Goal: Task Accomplishment & Management: Use online tool/utility

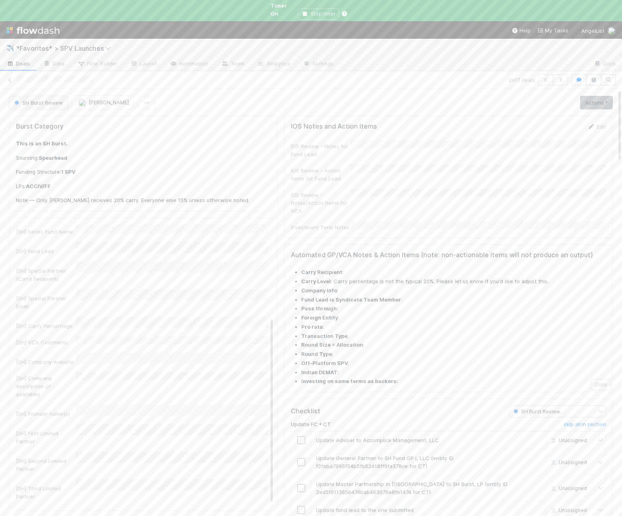
click at [54, 96] on button "SH Burst Review" at bounding box center [38, 103] width 59 height 14
click at [63, 140] on div "In Progress ([GEOGRAPHIC_DATA])" at bounding box center [62, 144] width 113 height 14
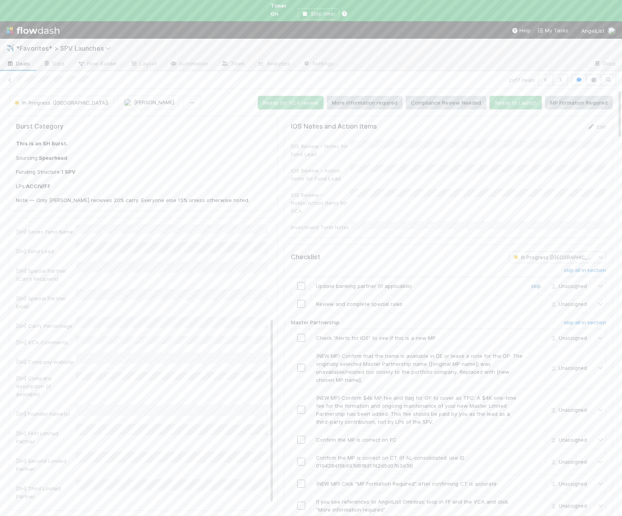
click at [534, 283] on link "skip" at bounding box center [536, 286] width 10 height 6
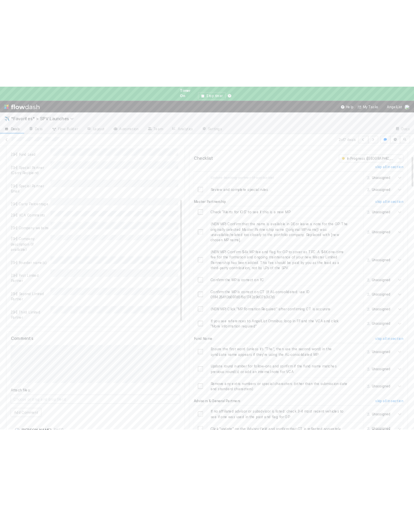
scroll to position [169, 0]
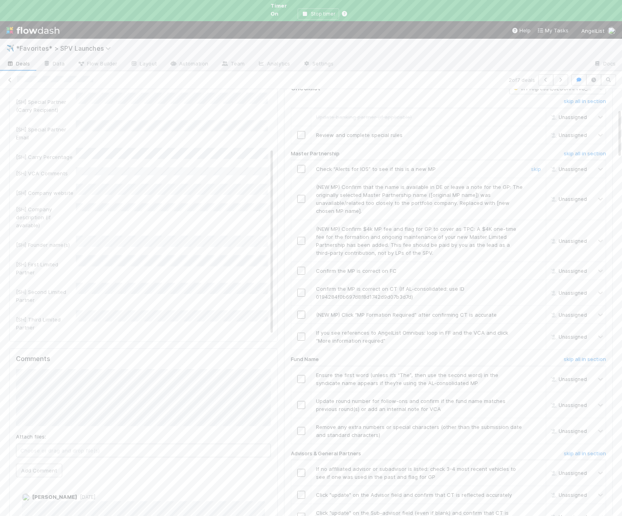
drag, startPoint x: 303, startPoint y: 153, endPoint x: 308, endPoint y: 155, distance: 5.4
click at [303, 165] on input "checkbox" at bounding box center [301, 169] width 8 height 8
click at [534, 184] on link "skip" at bounding box center [536, 187] width 10 height 6
click at [535, 226] on link "skip" at bounding box center [536, 229] width 10 height 6
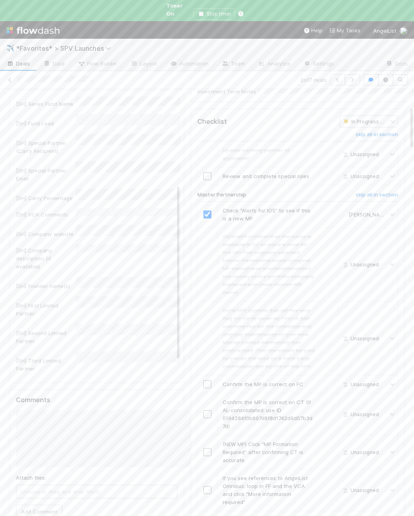
scroll to position [154, 0]
drag, startPoint x: 246, startPoint y: 375, endPoint x: 230, endPoint y: 364, distance: 18.8
click at [245, 399] on span "Confirm the MP is correct on CT (If AL-consolidated: use ID 0194284f0b697d8f8d1…" at bounding box center [267, 414] width 90 height 30
click at [208, 410] on input "checkbox" at bounding box center [207, 414] width 8 height 8
click at [327, 441] on link "skip" at bounding box center [328, 444] width 10 height 6
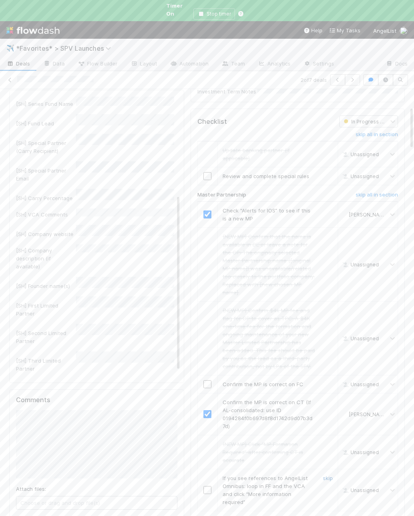
click at [328, 475] on link "skip" at bounding box center [328, 478] width 10 height 6
click at [208, 380] on input "checkbox" at bounding box center [207, 384] width 8 height 8
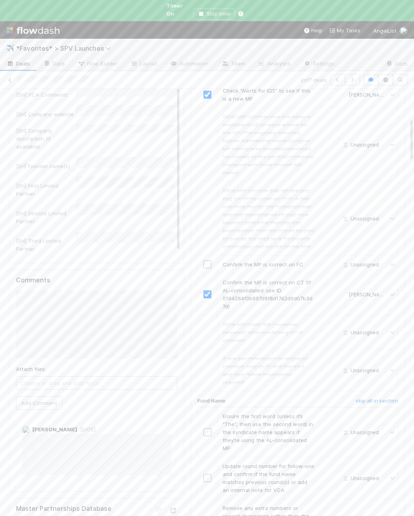
scroll to position [289, 0]
click at [372, 397] on h6 "skip all in section" at bounding box center [376, 400] width 42 height 6
checkbox input "true"
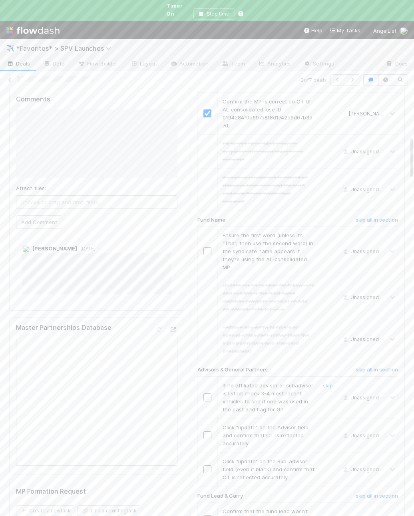
scroll to position [471, 0]
click at [358, 365] on h6 "skip all in section" at bounding box center [376, 368] width 42 height 6
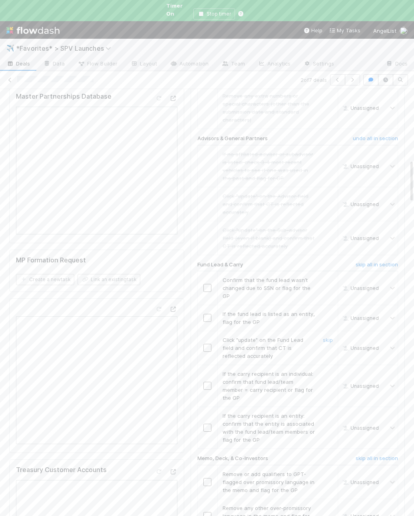
scroll to position [703, 0]
click at [370, 259] on h6 "skip all in section" at bounding box center [376, 262] width 42 height 6
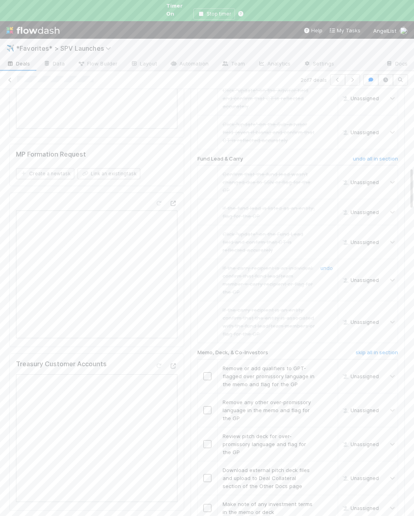
scroll to position [823, 0]
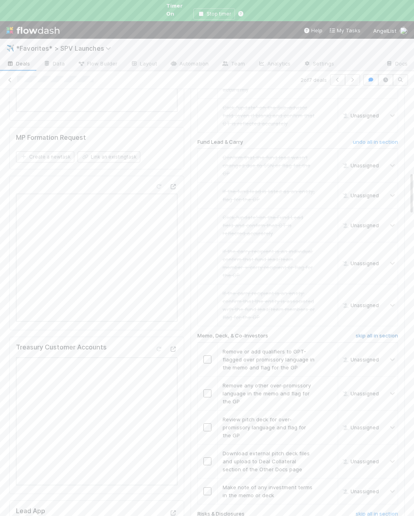
click at [361, 333] on h6 "skip all in section" at bounding box center [376, 336] width 42 height 6
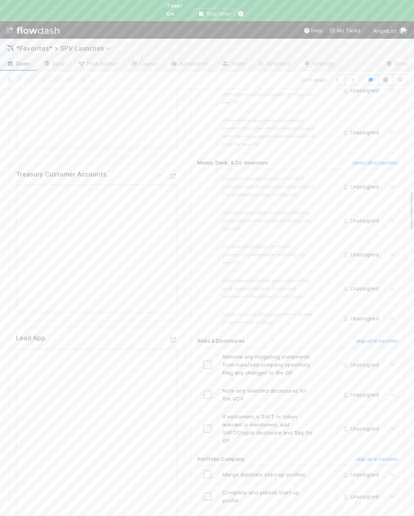
drag, startPoint x: 363, startPoint y: 283, endPoint x: 357, endPoint y: 271, distance: 13.4
click at [363, 338] on h6 "skip all in section" at bounding box center [376, 341] width 42 height 6
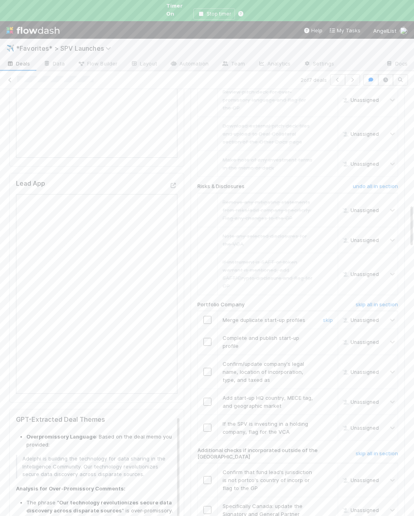
scroll to position [1162, 0]
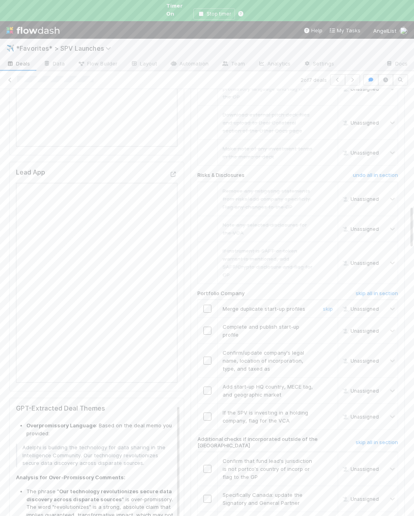
drag, startPoint x: 329, startPoint y: 251, endPoint x: 328, endPoint y: 257, distance: 5.6
click at [329, 305] on link "skip" at bounding box center [328, 308] width 10 height 6
click at [327, 323] on link "skip" at bounding box center [328, 326] width 10 height 6
click at [208, 356] on input "checkbox" at bounding box center [207, 360] width 8 height 8
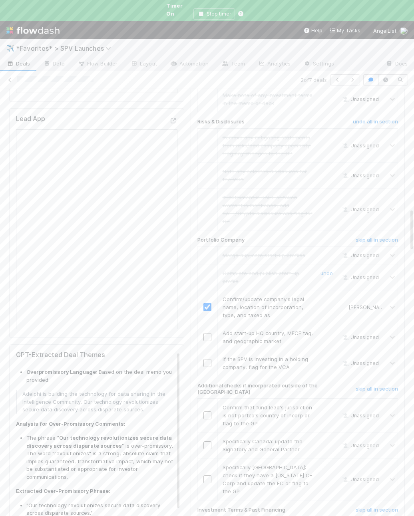
scroll to position [1168, 0]
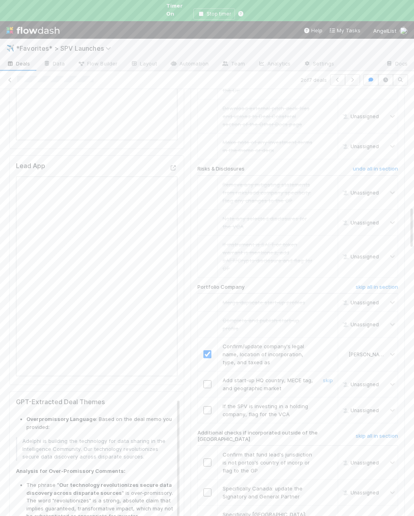
drag, startPoint x: 205, startPoint y: 320, endPoint x: 234, endPoint y: 326, distance: 29.3
click at [205, 380] on input "checkbox" at bounding box center [207, 384] width 8 height 8
click at [326, 403] on link "skip" at bounding box center [328, 406] width 10 height 6
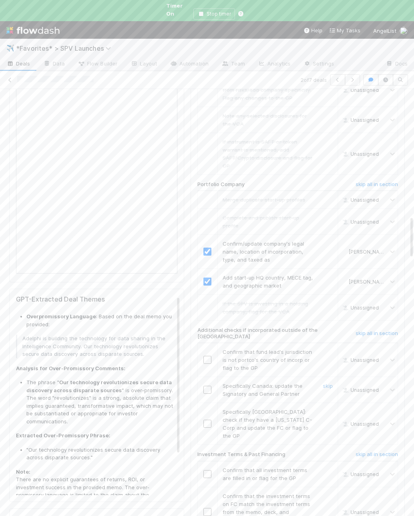
scroll to position [1287, 0]
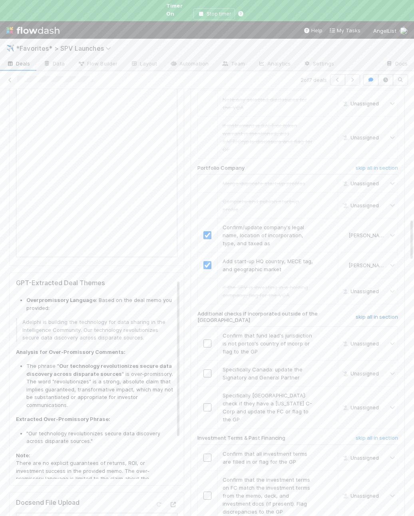
click at [367, 314] on h6 "skip all in section" at bounding box center [376, 317] width 42 height 6
click at [371, 435] on h6 "skip all in section" at bounding box center [376, 438] width 42 height 6
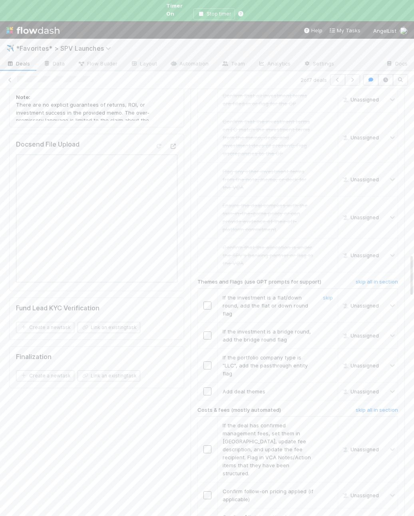
scroll to position [1665, 0]
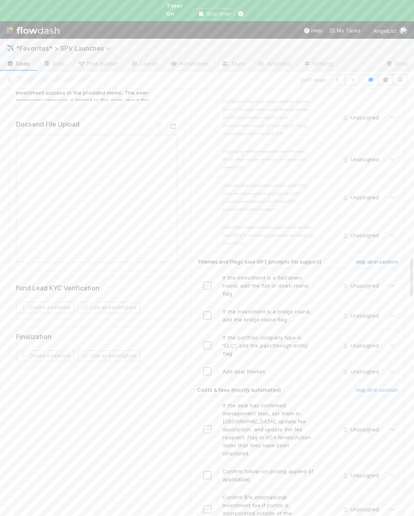
click at [359, 259] on h6 "skip all in section" at bounding box center [376, 262] width 42 height 6
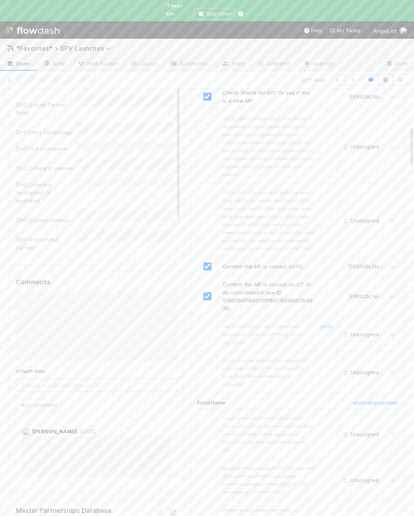
scroll to position [0, 0]
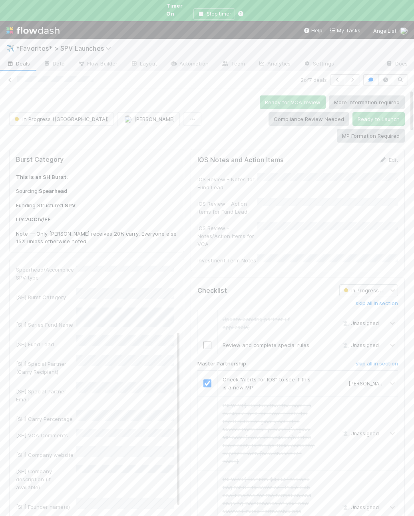
click at [333, 224] on div "IOS Review - Notes for Fund Lead IOS Review - Action Items for Fund Lead IOS Re…" at bounding box center [297, 218] width 200 height 91
click at [332, 224] on div "IOS Review - Notes for Fund Lead IOS Review - Action Items for Fund Lead IOS Re…" at bounding box center [297, 218] width 200 height 91
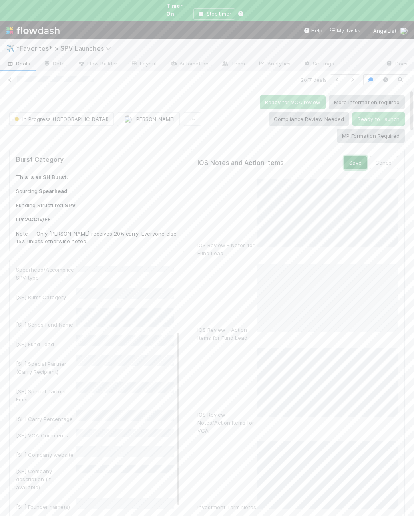
click at [358, 156] on button "Save" at bounding box center [355, 163] width 23 height 14
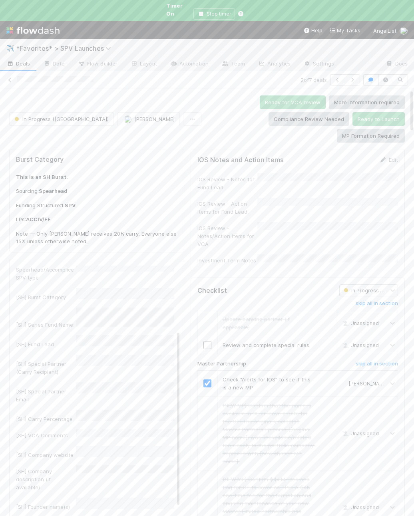
click at [310, 222] on div "IOS Review - Notes/Action Items for VCA" at bounding box center [297, 235] width 200 height 26
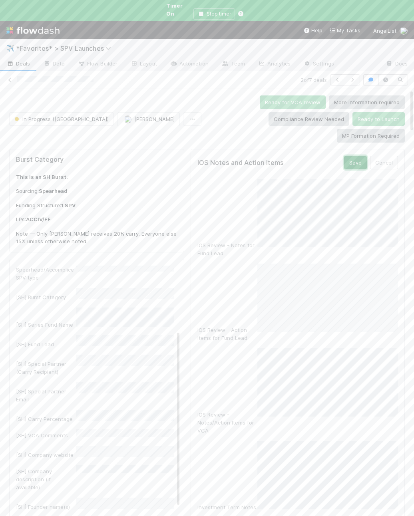
click at [360, 156] on button "Save" at bounding box center [355, 163] width 23 height 14
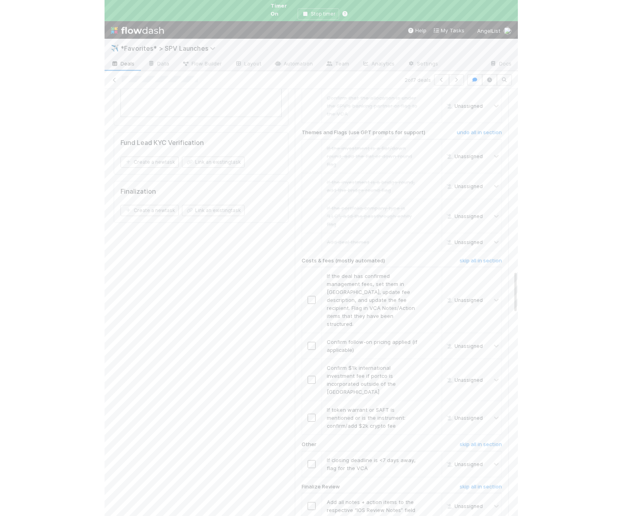
scroll to position [1811, 0]
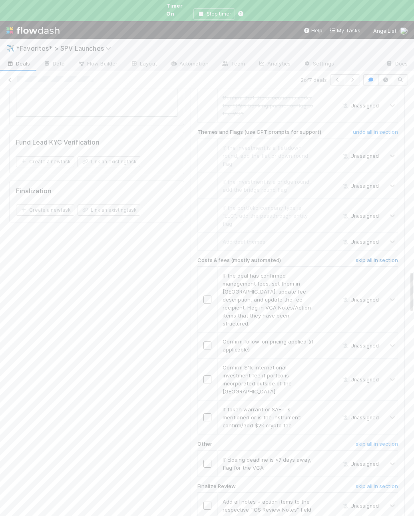
click at [370, 257] on h6 "skip all in section" at bounding box center [376, 260] width 42 height 6
drag, startPoint x: 381, startPoint y: 323, endPoint x: 410, endPoint y: 322, distance: 28.8
click at [381, 441] on h6 "skip all in section" at bounding box center [376, 444] width 42 height 6
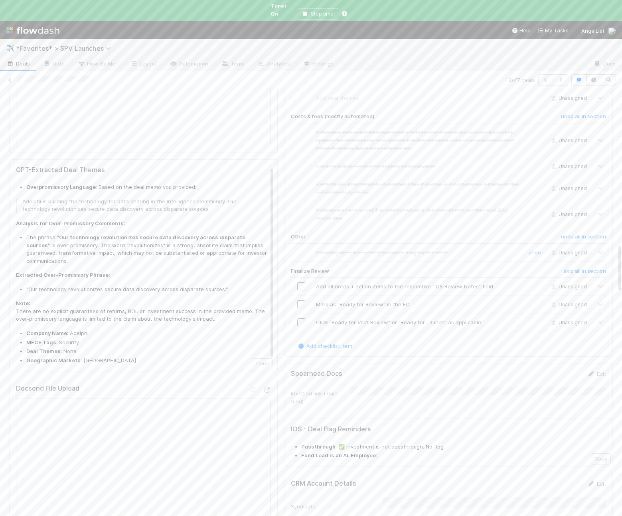
scroll to position [1347, 0]
drag, startPoint x: 305, startPoint y: 250, endPoint x: 304, endPoint y: 255, distance: 4.4
click at [305, 283] on input "checkbox" at bounding box center [301, 287] width 8 height 8
click at [303, 301] on input "checkbox" at bounding box center [301, 305] width 8 height 8
drag, startPoint x: 301, startPoint y: 285, endPoint x: 321, endPoint y: 248, distance: 41.8
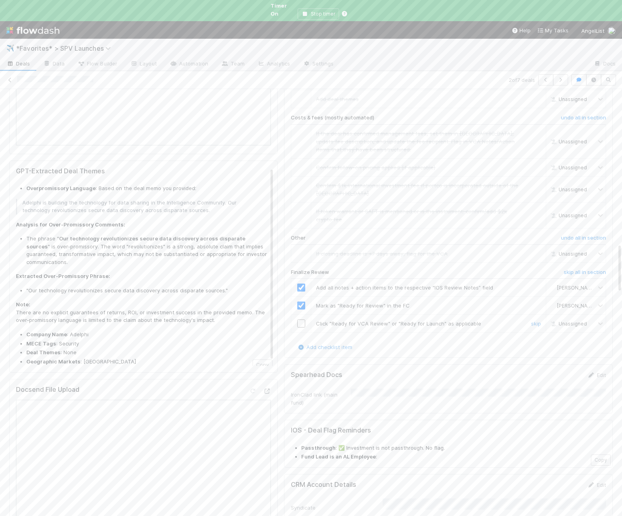
click at [301, 319] on input "checkbox" at bounding box center [301, 323] width 8 height 8
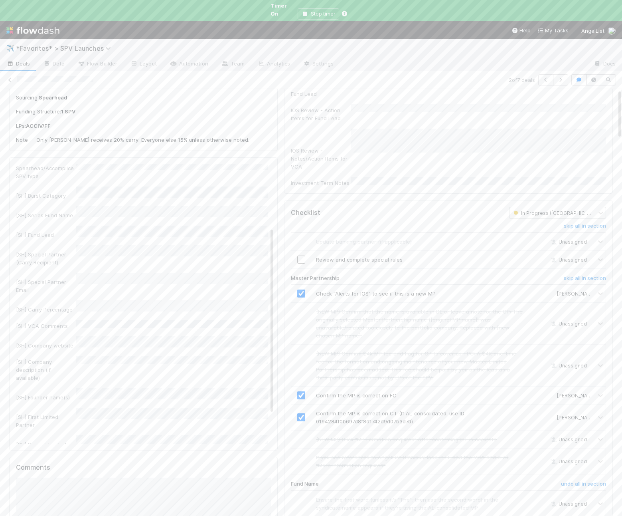
scroll to position [0, 0]
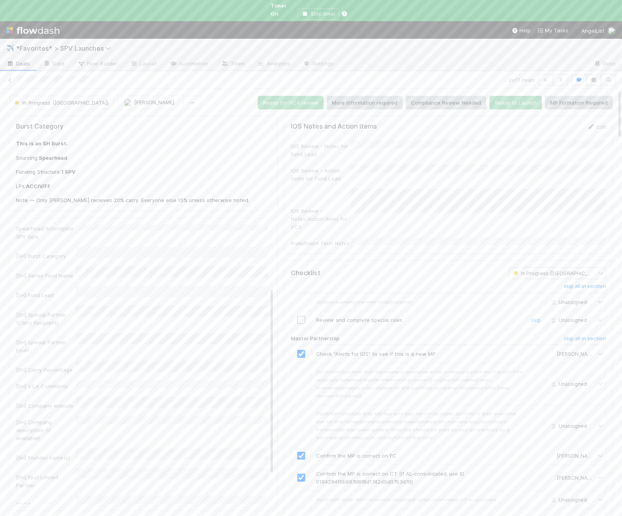
drag, startPoint x: 301, startPoint y: 289, endPoint x: 268, endPoint y: 289, distance: 32.3
click at [301, 316] on input "checkbox" at bounding box center [301, 320] width 8 height 8
click at [511, 96] on button "Ready to Launch" at bounding box center [516, 103] width 52 height 14
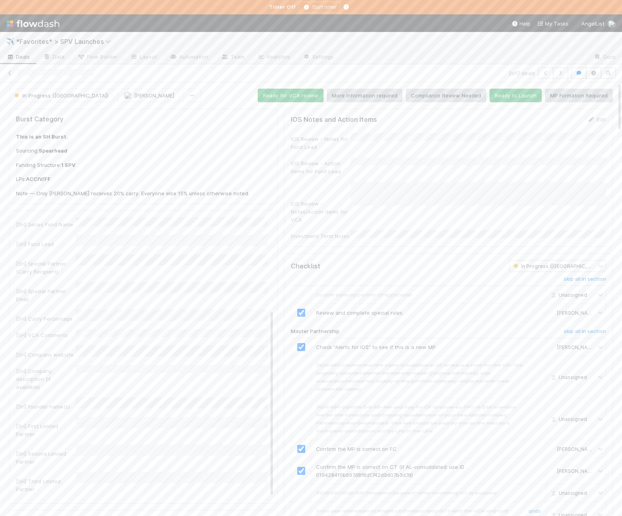
scroll to position [0, 1]
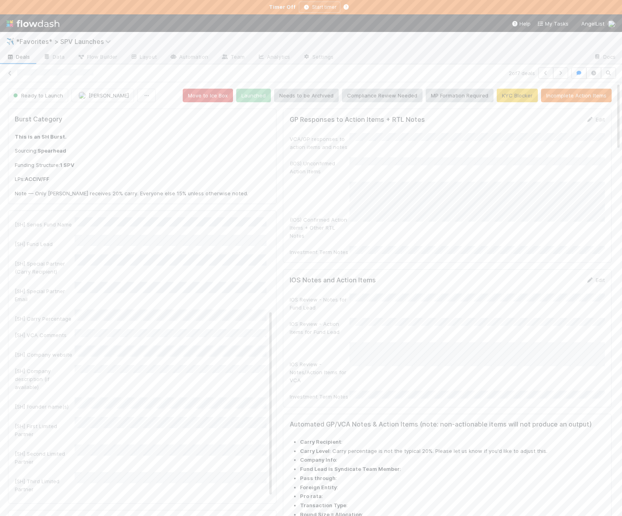
click at [358, 293] on div "IOS Review - Notes for Fund Lead" at bounding box center [447, 302] width 315 height 18
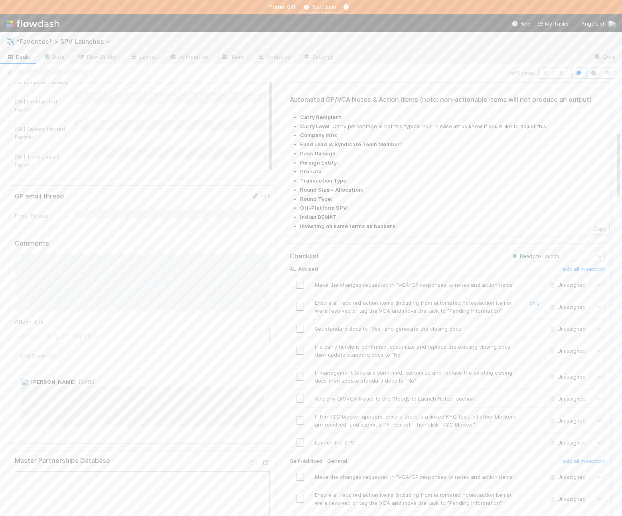
scroll to position [312, 0]
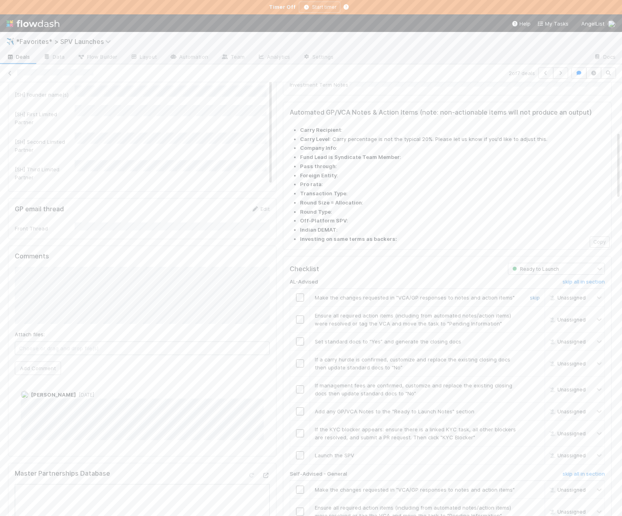
click at [535, 294] on link "skip" at bounding box center [535, 297] width 10 height 6
click at [298, 315] on input "checkbox" at bounding box center [300, 319] width 8 height 8
drag, startPoint x: 299, startPoint y: 291, endPoint x: 336, endPoint y: 283, distance: 37.4
click at [299, 337] on input "checkbox" at bounding box center [300, 341] width 8 height 8
click at [403, 333] on td "Set standard docs to “Yes” and generate the closing docs skip" at bounding box center [427, 342] width 235 height 18
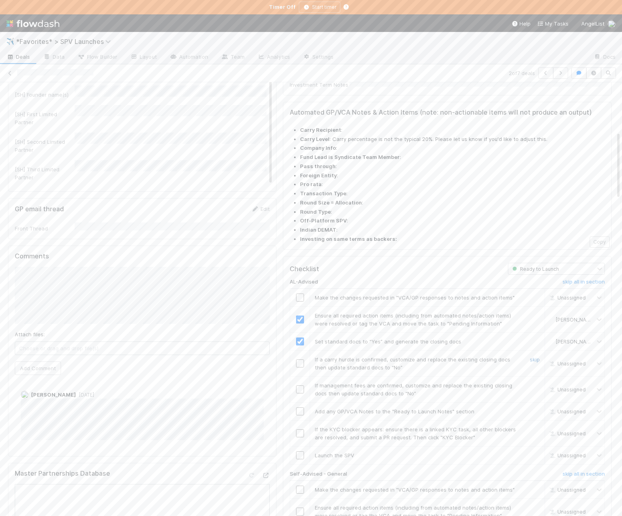
click at [532, 356] on link "skip" at bounding box center [535, 359] width 10 height 6
click at [535, 382] on link "skip" at bounding box center [535, 385] width 10 height 6
drag, startPoint x: 299, startPoint y: 362, endPoint x: 347, endPoint y: 372, distance: 49.3
click at [299, 407] on input "checkbox" at bounding box center [300, 411] width 8 height 8
click at [537, 426] on link "skip" at bounding box center [535, 429] width 10 height 6
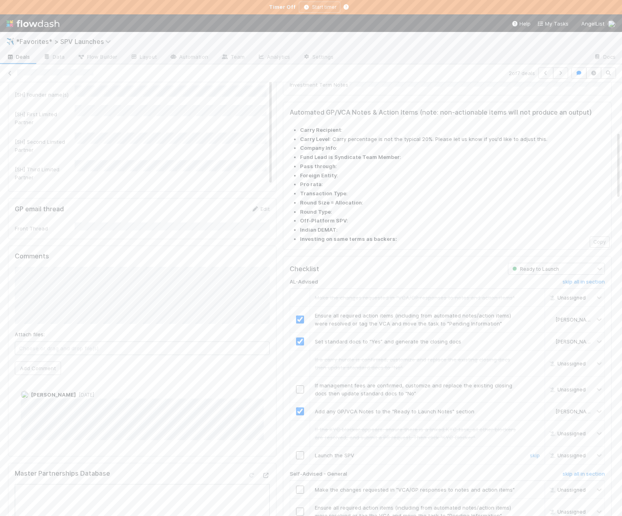
click at [297, 451] on input "checkbox" at bounding box center [300, 455] width 8 height 8
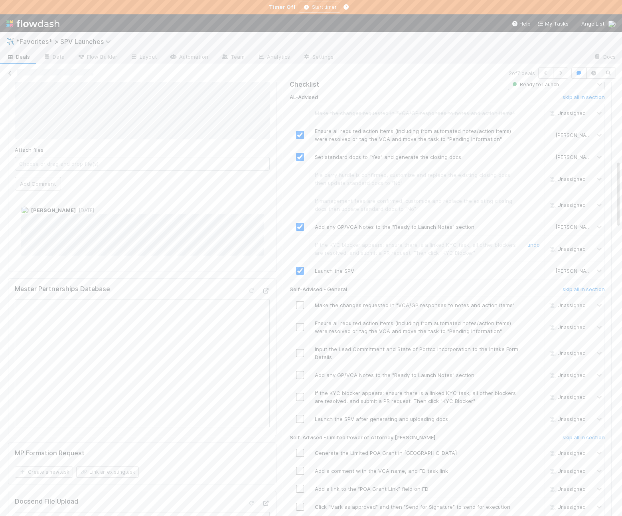
scroll to position [518, 0]
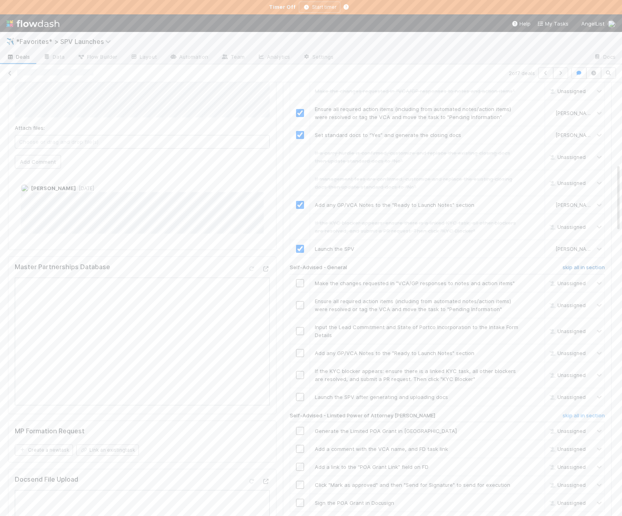
click at [570, 264] on h6 "skip all in section" at bounding box center [584, 267] width 42 height 6
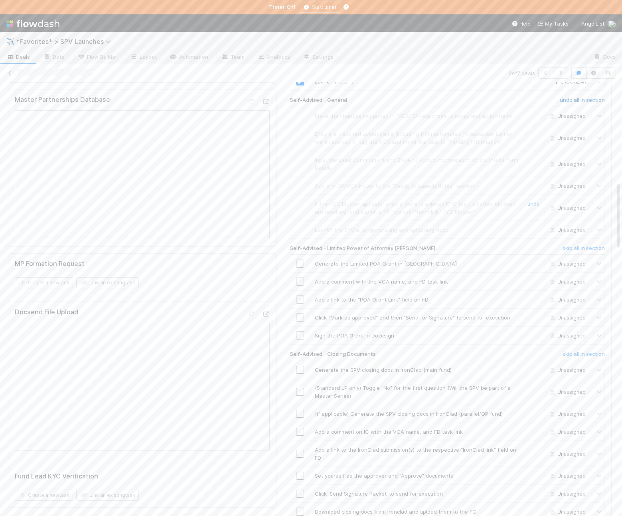
scroll to position [707, 0]
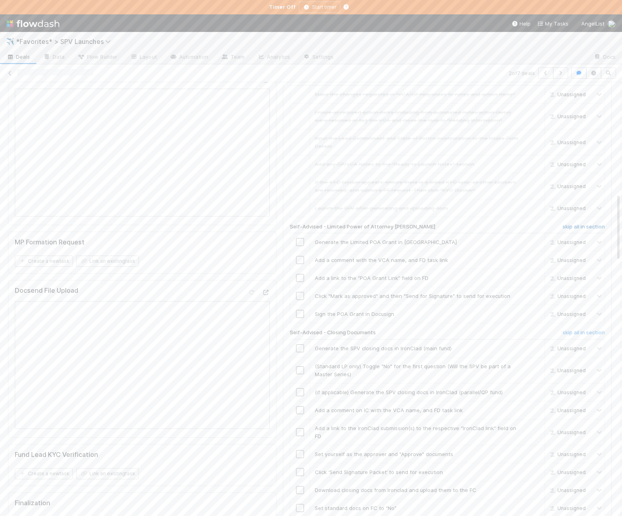
click at [574, 224] on h6 "skip all in section" at bounding box center [584, 227] width 42 height 6
click at [581, 329] on h6 "skip all in section" at bounding box center [584, 332] width 42 height 6
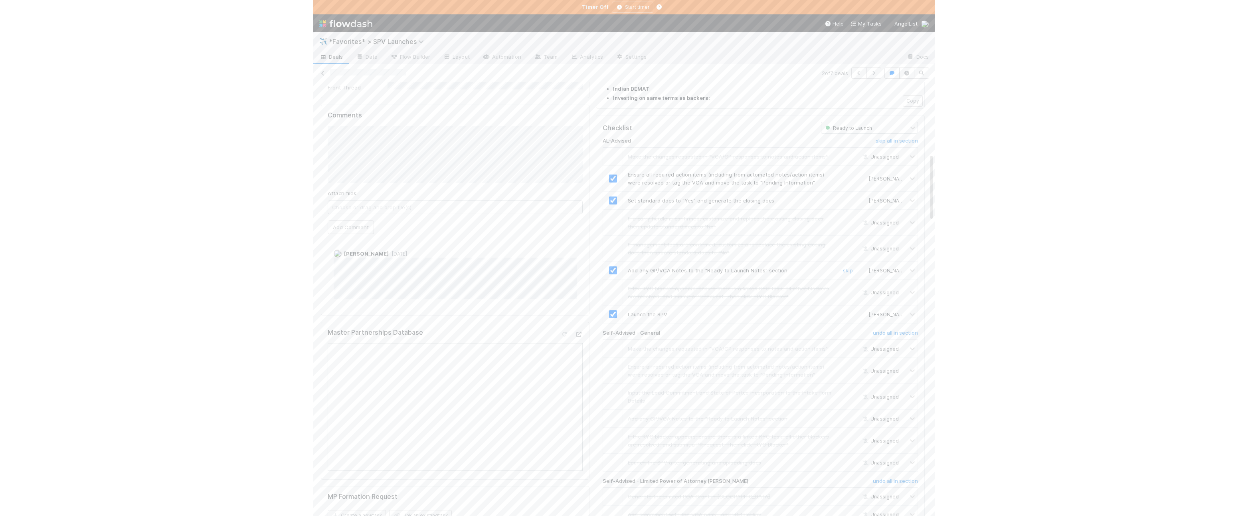
scroll to position [0, 0]
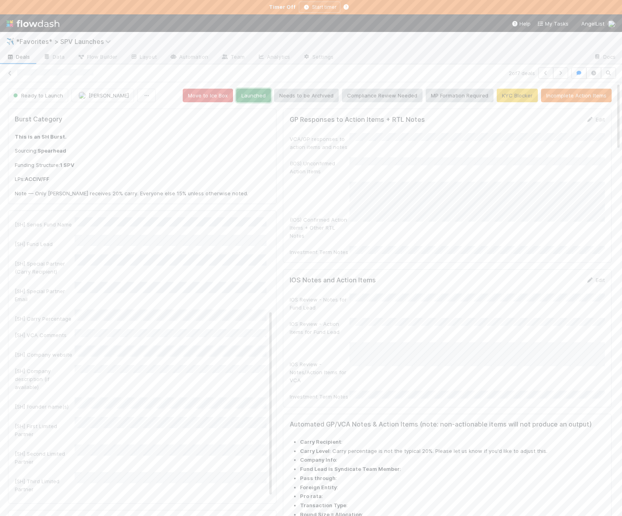
click at [251, 95] on button "Launched" at bounding box center [253, 96] width 35 height 14
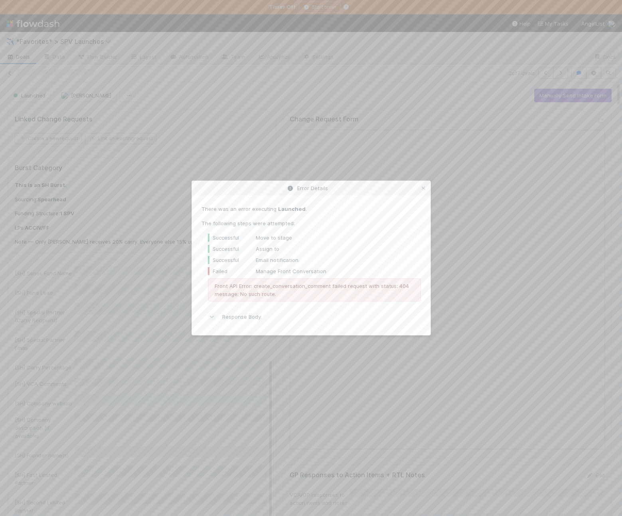
drag, startPoint x: 159, startPoint y: 139, endPoint x: 146, endPoint y: 133, distance: 14.3
click at [157, 139] on div "Error Details There was an error executing Launched . The following steps were …" at bounding box center [311, 258] width 622 height 516
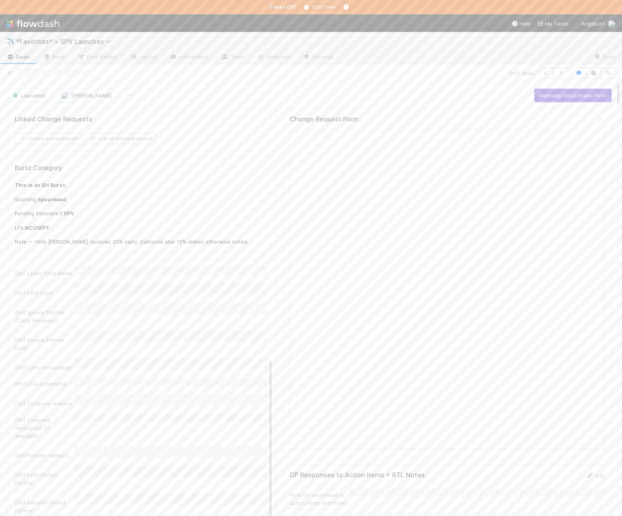
click at [22, 54] on span "Deals" at bounding box center [18, 57] width 24 height 8
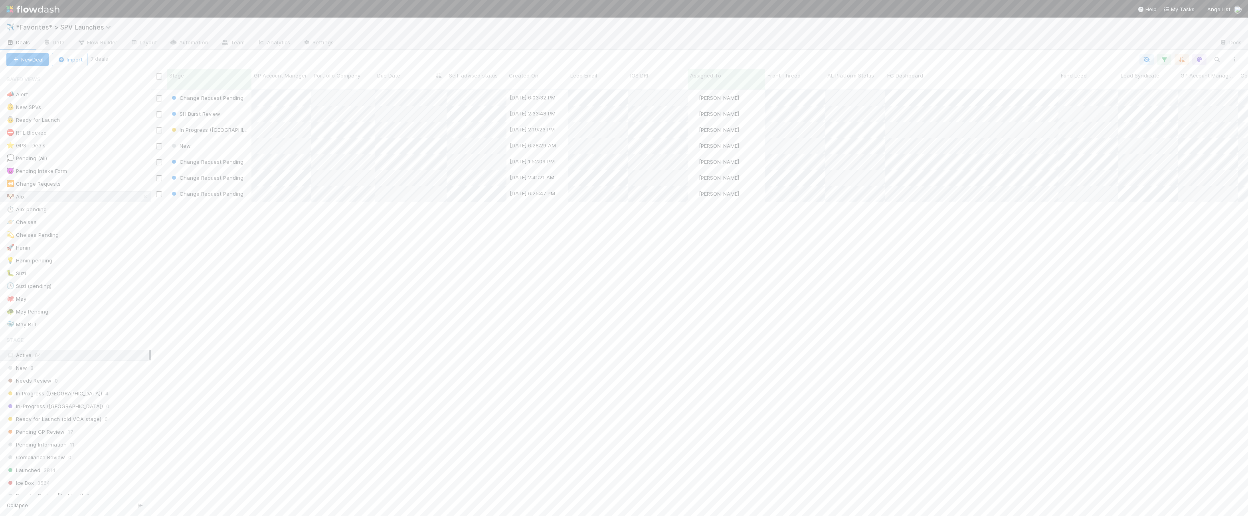
scroll to position [0, 0]
click at [346, 219] on div "Change Request Pending [DATE] 6:03:32 PM [PERSON_NAME] 0 0 0 0 0 0 0 1 1 0 0 1 …" at bounding box center [699, 306] width 1097 height 432
